Goal: Task Accomplishment & Management: Manage account settings

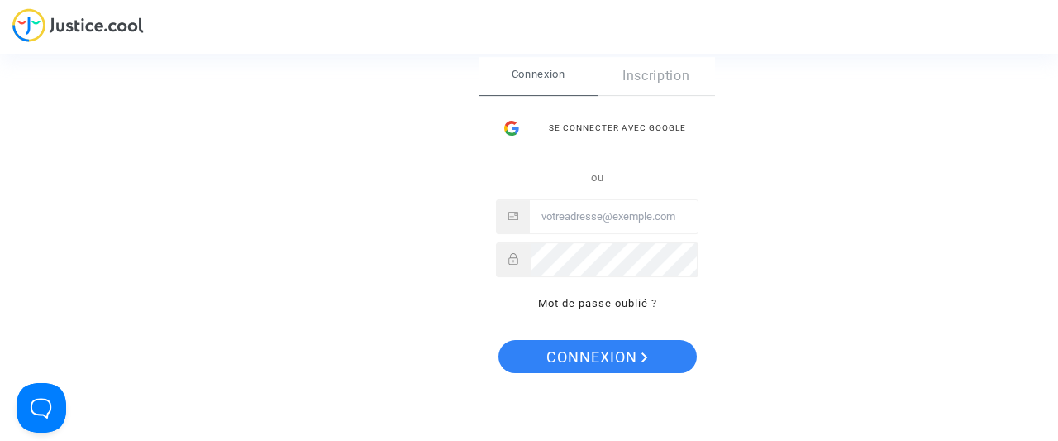
type input "arthur@pitcher-avocat.fr"
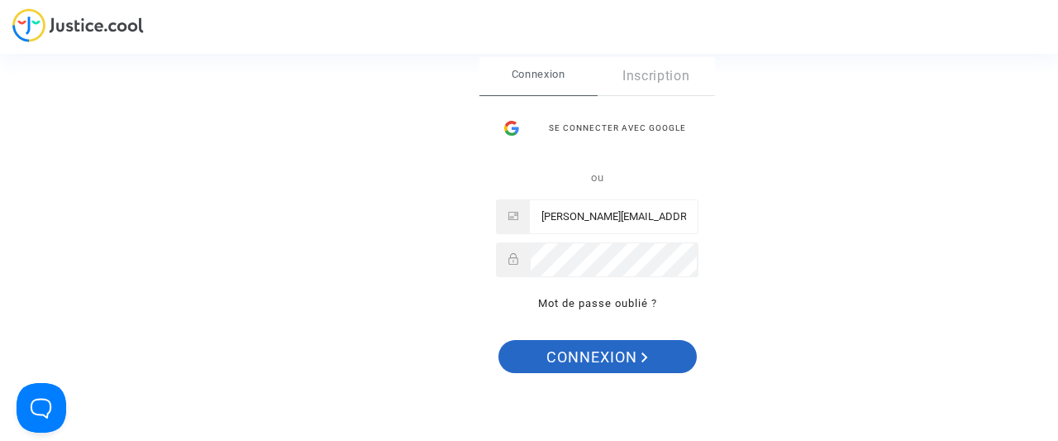
click at [615, 356] on span "Connexion" at bounding box center [597, 357] width 102 height 35
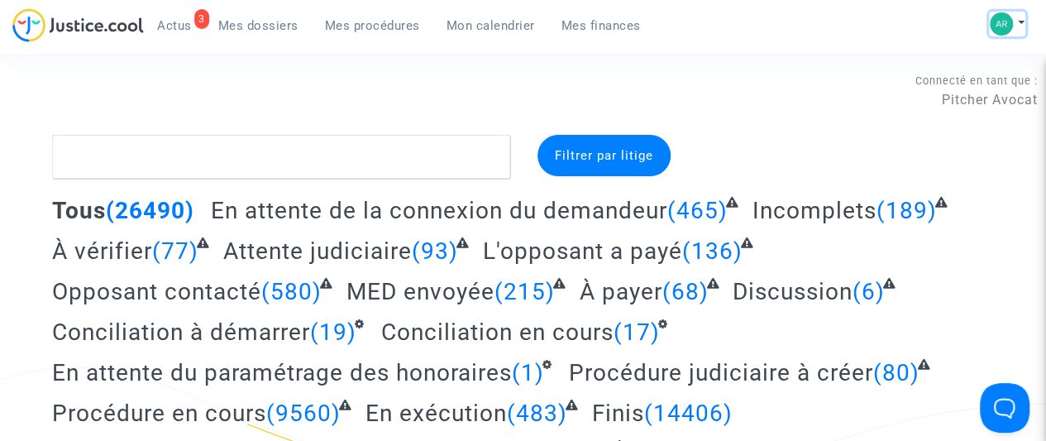
click at [1020, 21] on button at bounding box center [1007, 24] width 36 height 25
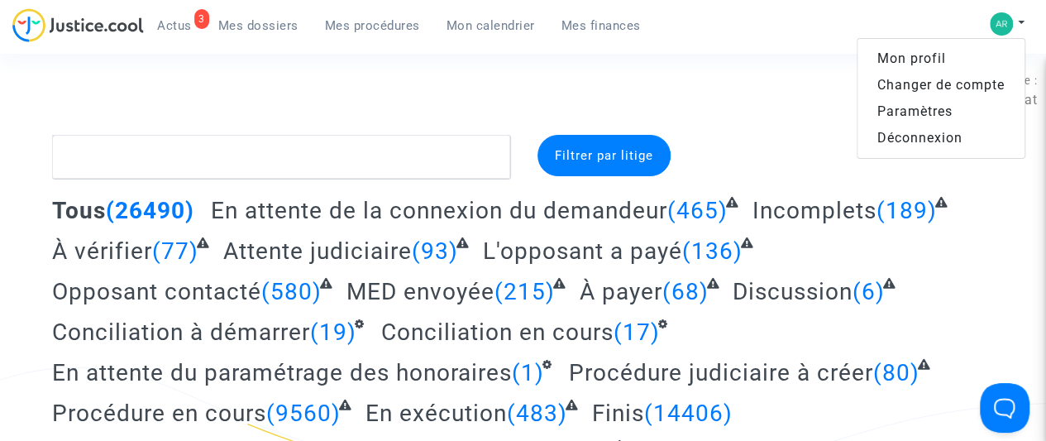
click at [945, 82] on link "Changer de compte" at bounding box center [940, 85] width 167 height 26
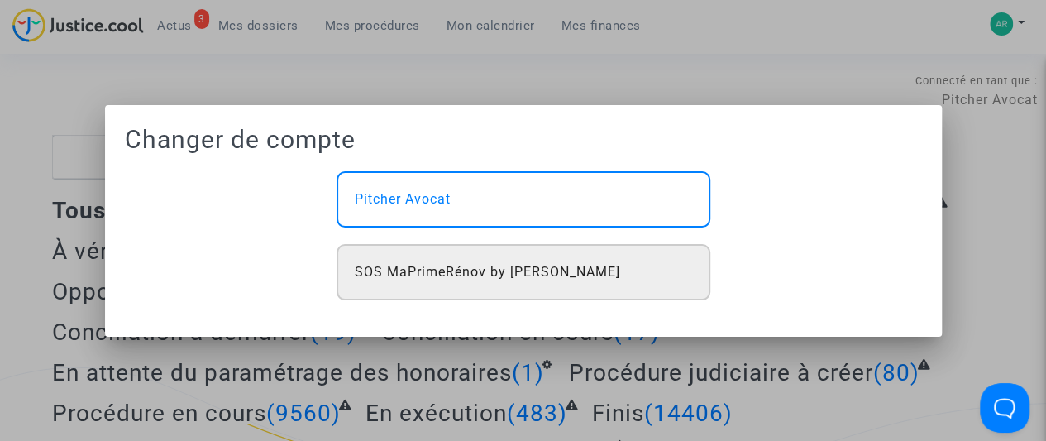
click at [545, 277] on span "SOS MaPrimeRénov by [PERSON_NAME]" at bounding box center [487, 272] width 265 height 20
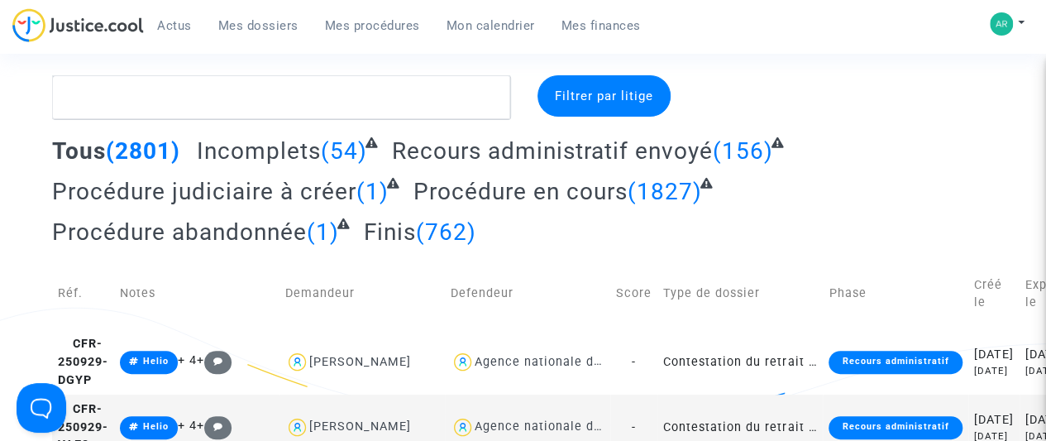
scroll to position [88, 0]
